Goal: Transaction & Acquisition: Download file/media

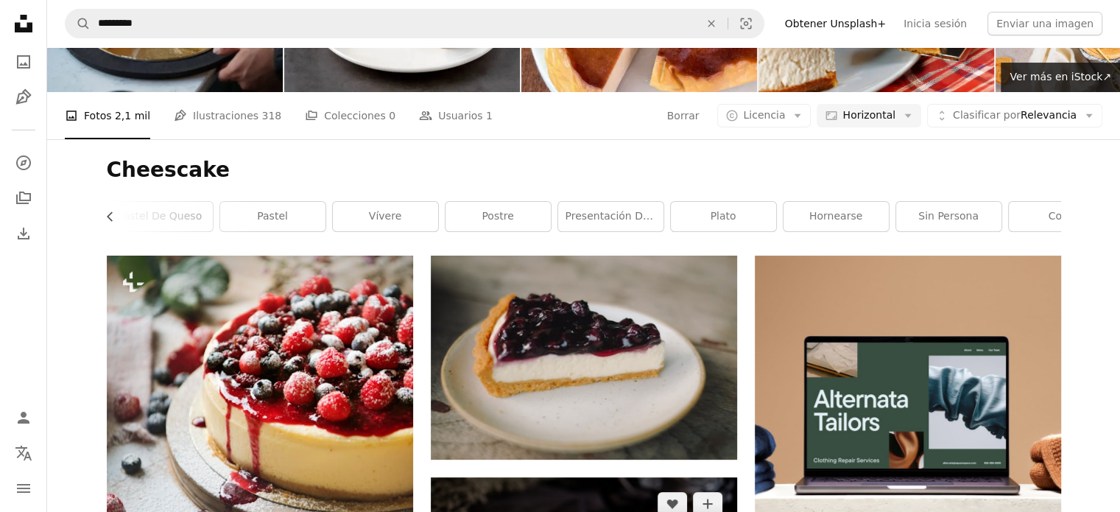
scroll to position [0, 166]
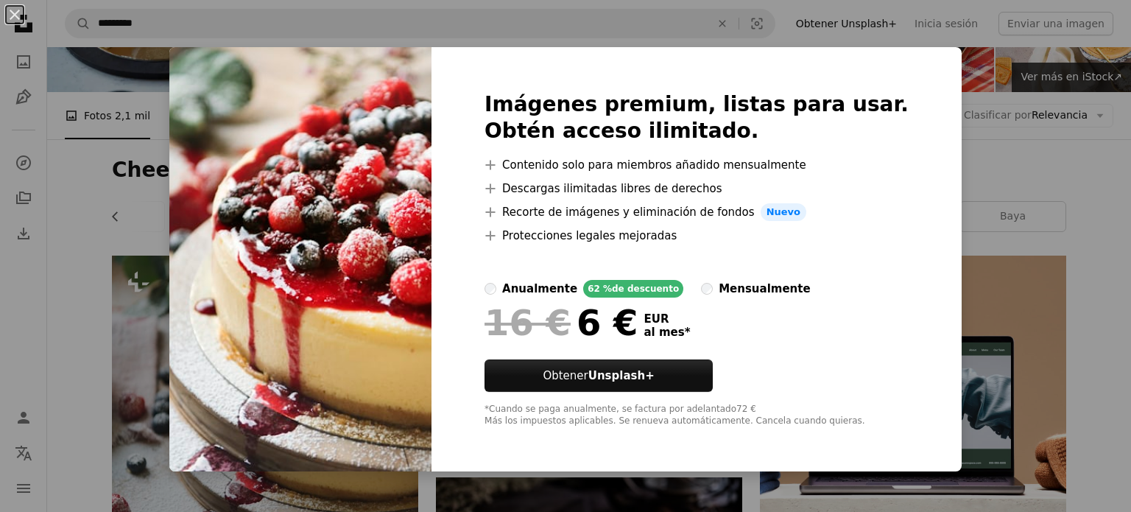
click at [636, 57] on div "Imágenes premium, listas para usar. Obtén acceso ilimitado. A plus sign Conteni…" at bounding box center [697, 259] width 530 height 424
click at [652, 44] on div "An X shape Imágenes premium, listas para usar. Obtén acceso ilimitado. A plus s…" at bounding box center [565, 256] width 1131 height 512
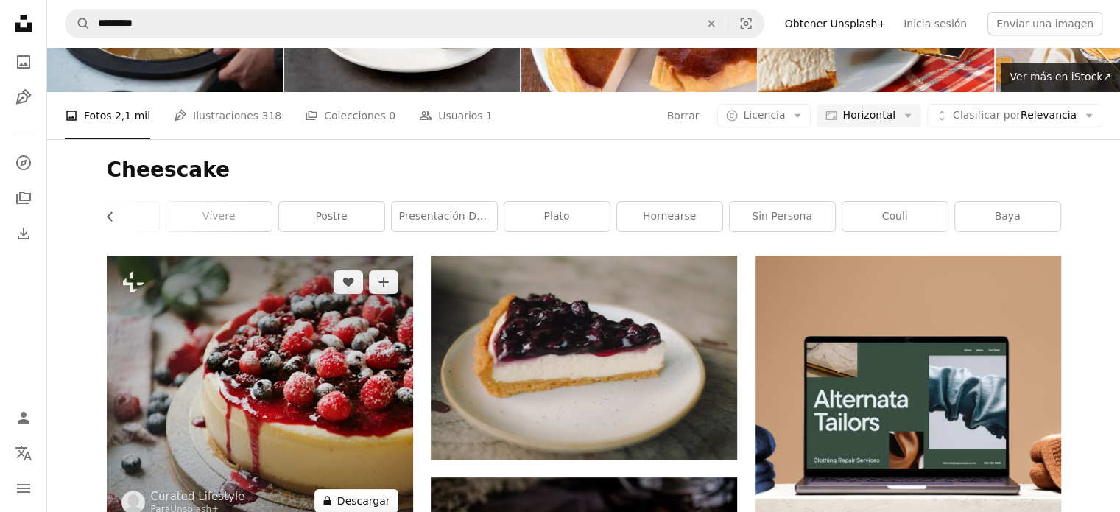
click at [349, 489] on button "A lock Descargar" at bounding box center [357, 501] width 84 height 24
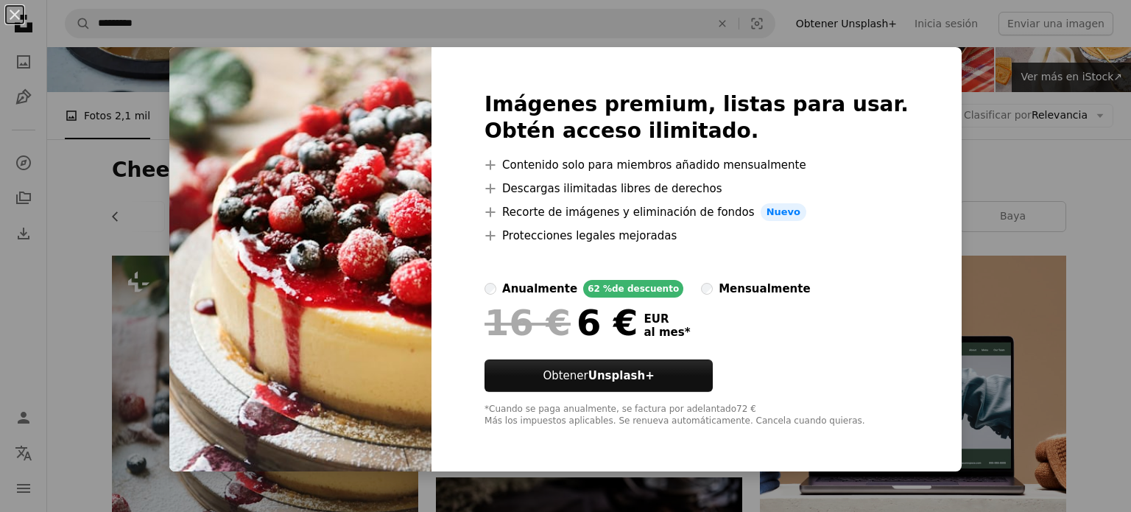
click at [50, 333] on div "An X shape Imágenes premium, listas para usar. Obtén acceso ilimitado. A plus s…" at bounding box center [565, 256] width 1131 height 512
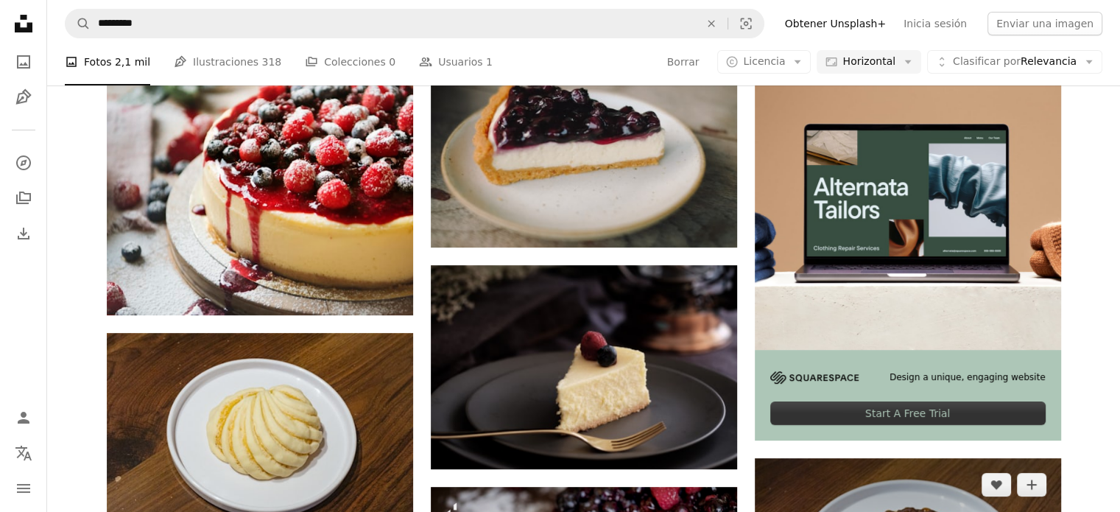
scroll to position [326, 0]
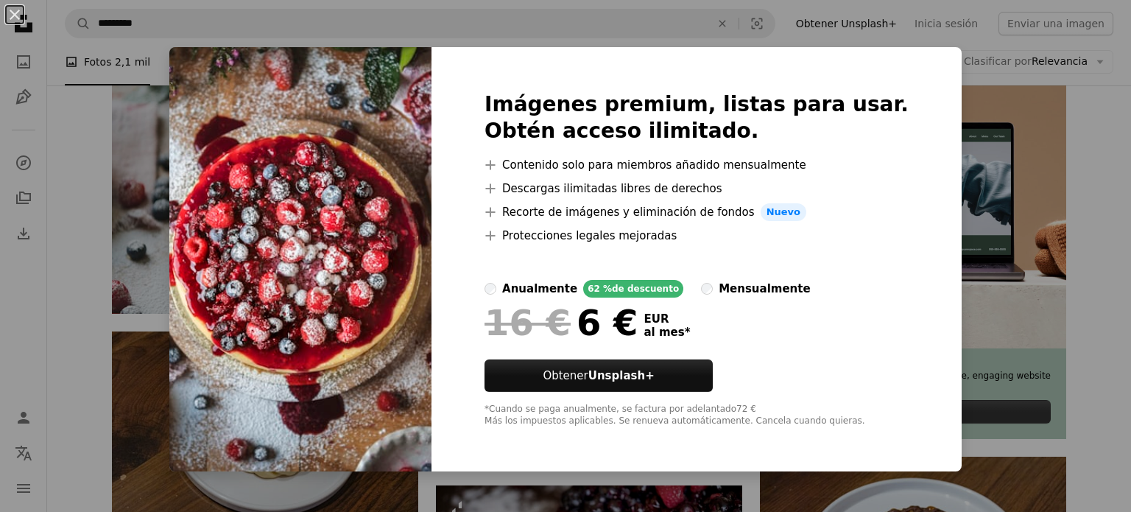
click at [1053, 195] on div "An X shape Imágenes premium, listas para usar. Obtén acceso ilimitado. A plus s…" at bounding box center [565, 256] width 1131 height 512
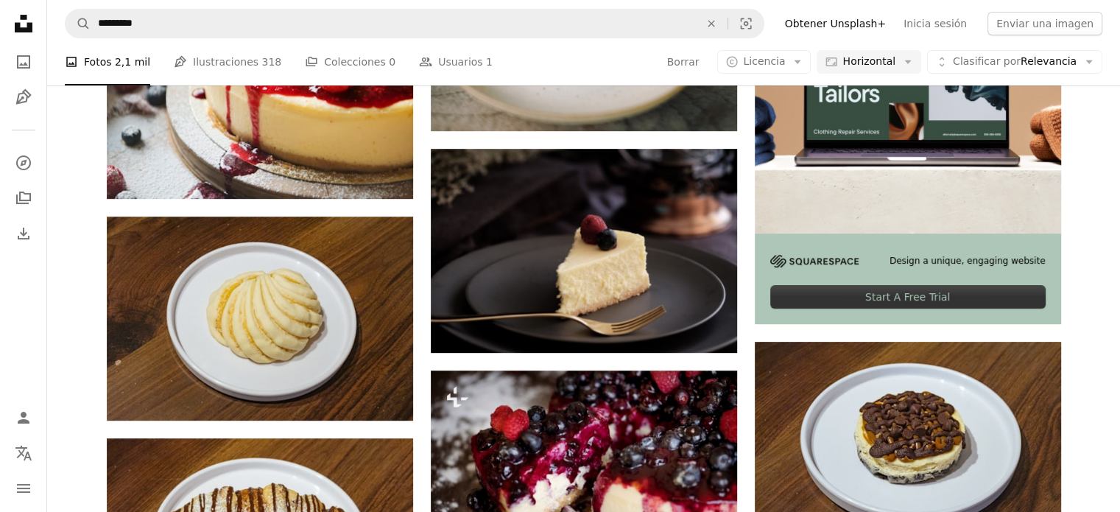
scroll to position [448, 0]
